Goal: Check status: Check status

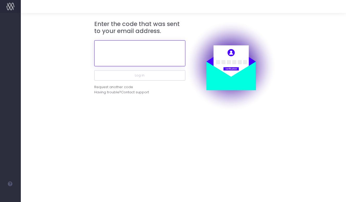
click at [145, 53] on input "text" at bounding box center [139, 53] width 91 height 26
paste input "752908"
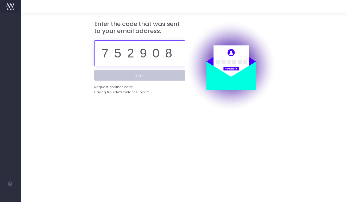
type input "752908"
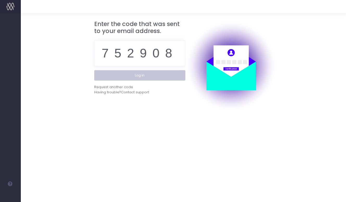
click at [145, 78] on button "Log in" at bounding box center [139, 75] width 91 height 10
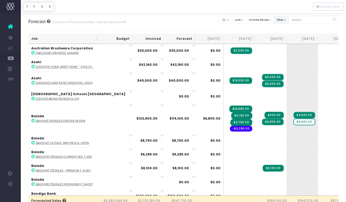
click at [289, 19] on button "filter" at bounding box center [281, 20] width 15 height 8
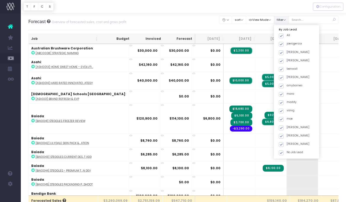
click at [289, 19] on button "filter" at bounding box center [281, 20] width 15 height 8
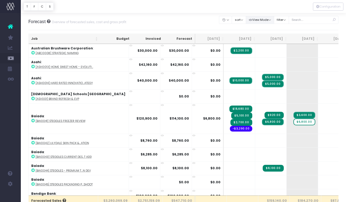
click at [274, 19] on button "View Mode" at bounding box center [260, 20] width 28 height 8
click at [244, 20] on button "sort" at bounding box center [239, 20] width 14 height 8
drag, startPoint x: 244, startPoint y: 11, endPoint x: 235, endPoint y: 16, distance: 11.1
click at [244, 11] on div at bounding box center [183, 6] width 325 height 13
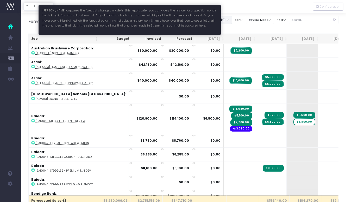
click at [226, 20] on icon "button" at bounding box center [224, 20] width 4 height 0
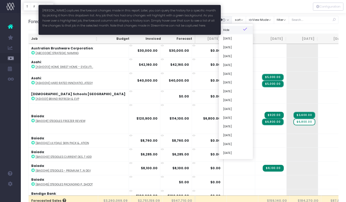
click at [248, 29] on icon at bounding box center [245, 28] width 4 height 1
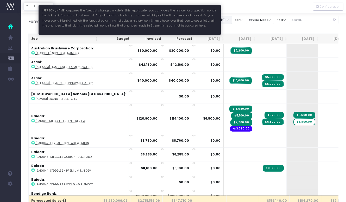
click at [232, 20] on button "button" at bounding box center [225, 20] width 13 height 8
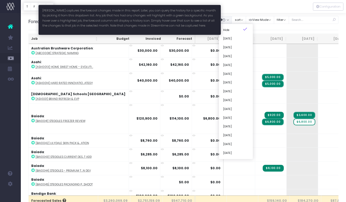
click at [226, 20] on icon "button" at bounding box center [224, 20] width 4 height 0
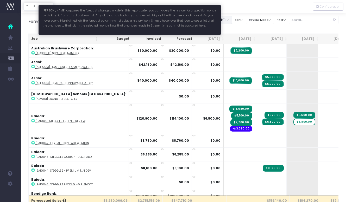
click at [230, 19] on button "button" at bounding box center [225, 20] width 13 height 8
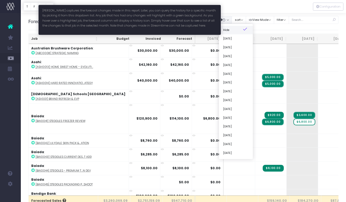
click at [232, 29] on link "Hide" at bounding box center [236, 30] width 34 height 9
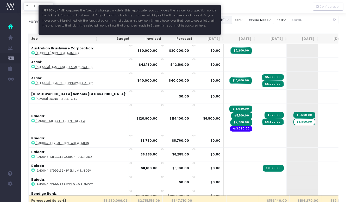
click at [230, 19] on button "button" at bounding box center [225, 20] width 13 height 8
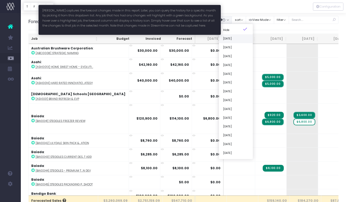
click at [238, 41] on link "Jul 2025" at bounding box center [236, 38] width 34 height 9
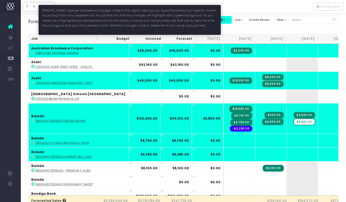
click at [232, 21] on button "button" at bounding box center [225, 20] width 13 height 8
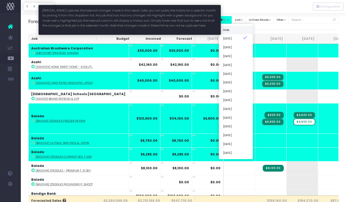
click at [237, 31] on link "Hide" at bounding box center [236, 30] width 34 height 9
